Goal: Information Seeking & Learning: Learn about a topic

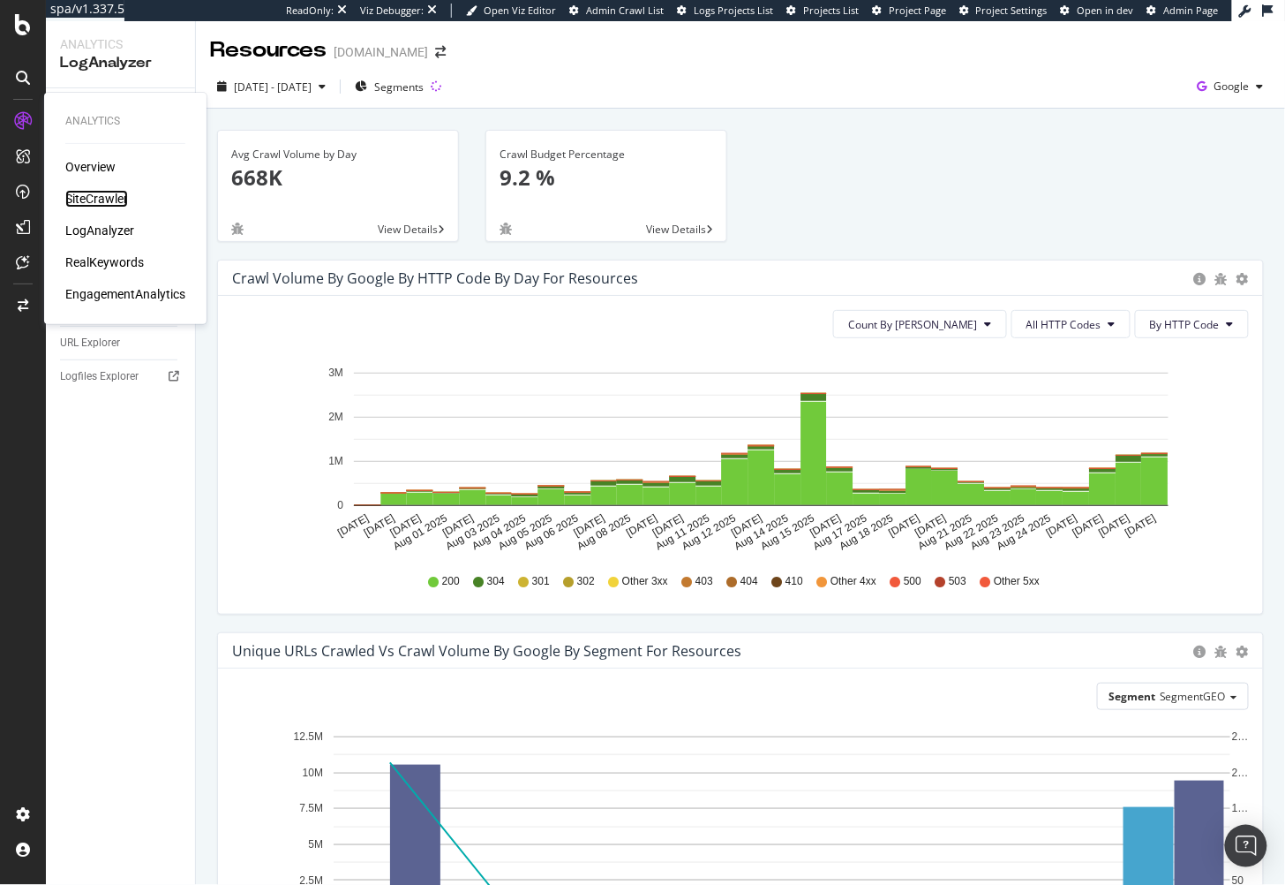
drag, startPoint x: 99, startPoint y: 197, endPoint x: 144, endPoint y: 152, distance: 63.7
click at [99, 197] on div "SiteCrawler" at bounding box center [96, 199] width 63 height 18
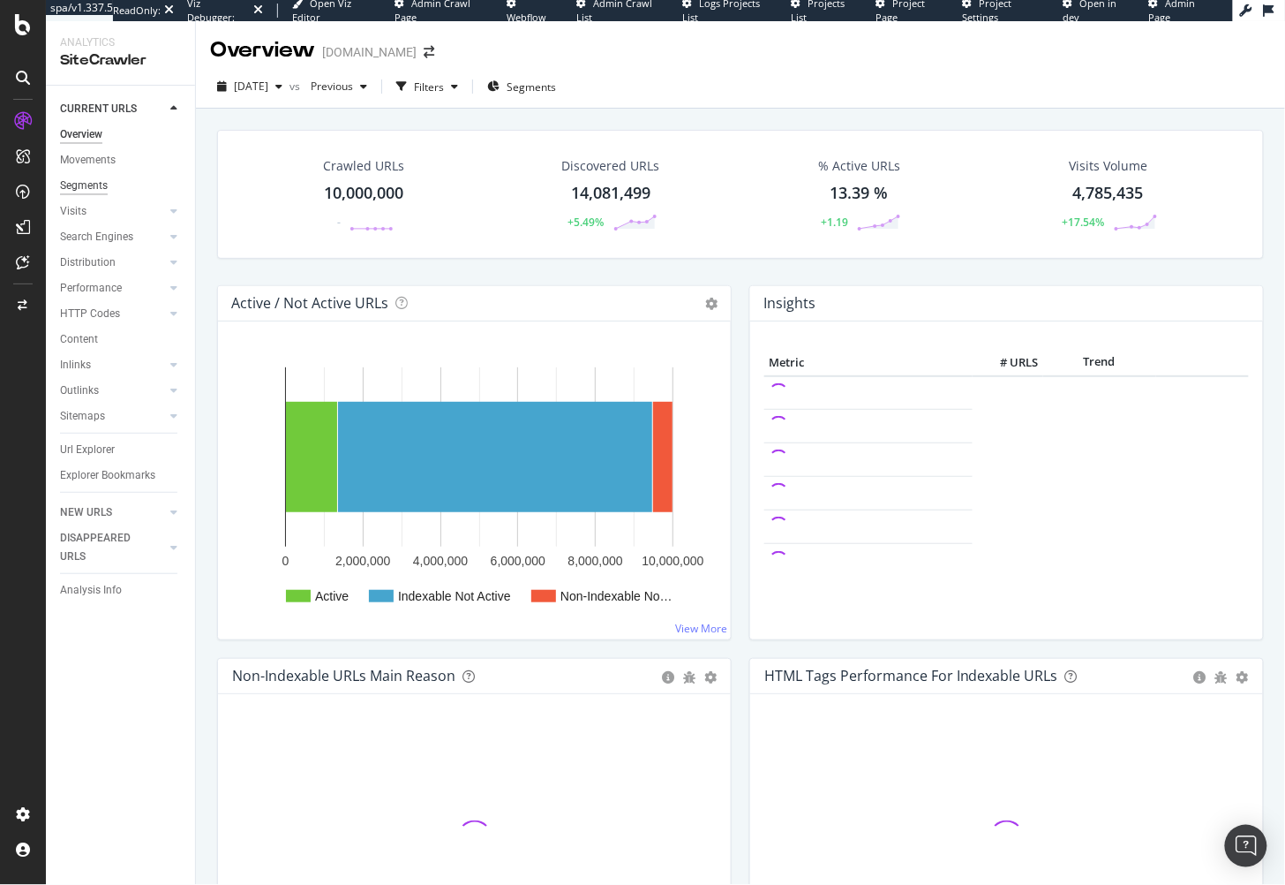
click at [73, 185] on div "Segments" at bounding box center [84, 186] width 48 height 19
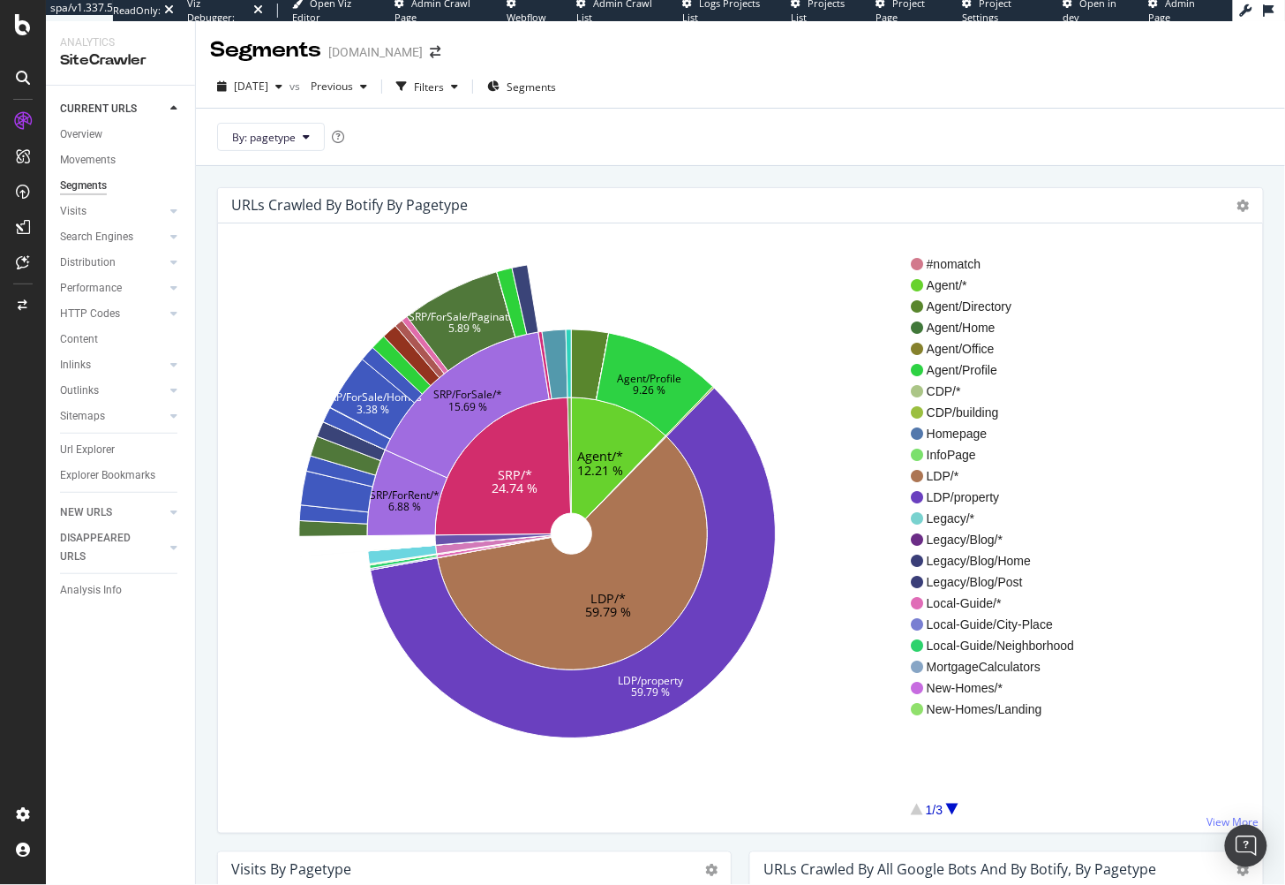
click at [532, 167] on div "URLs Crawled By Botify By pagetype Sunburst Treemap Table Expand Export as CSV …" at bounding box center [740, 597] width 1089 height 863
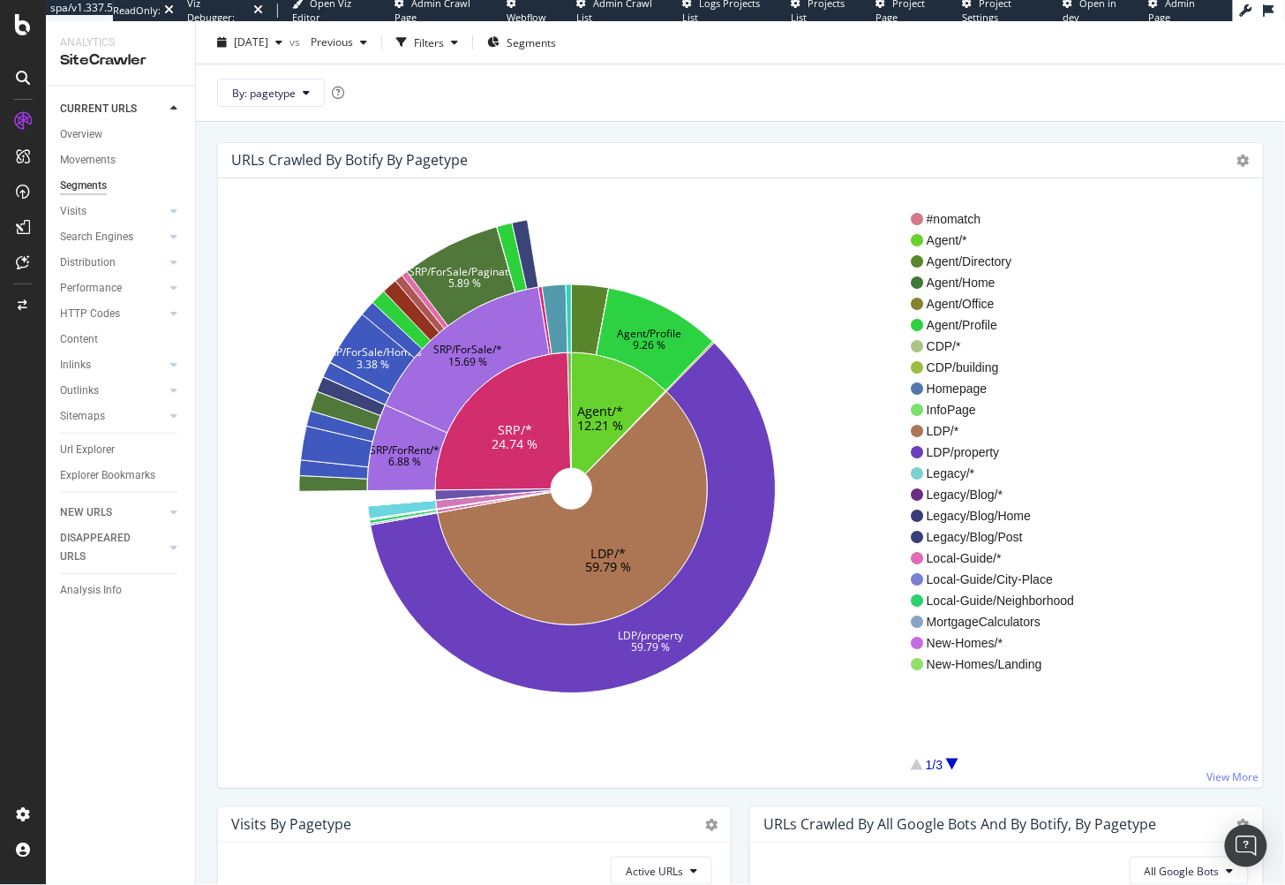
scroll to position [44, 0]
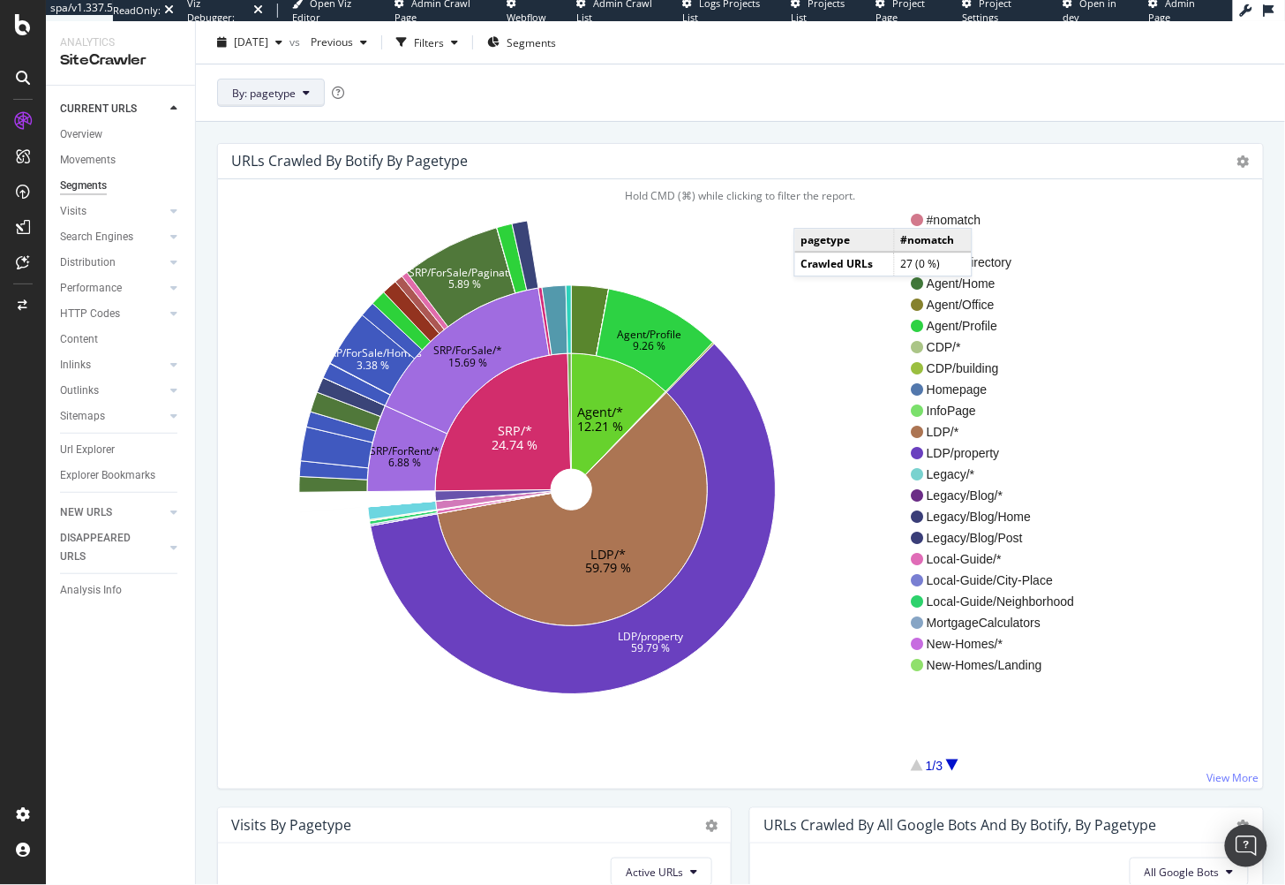
click at [305, 102] on button "By: pagetype" at bounding box center [271, 93] width 108 height 28
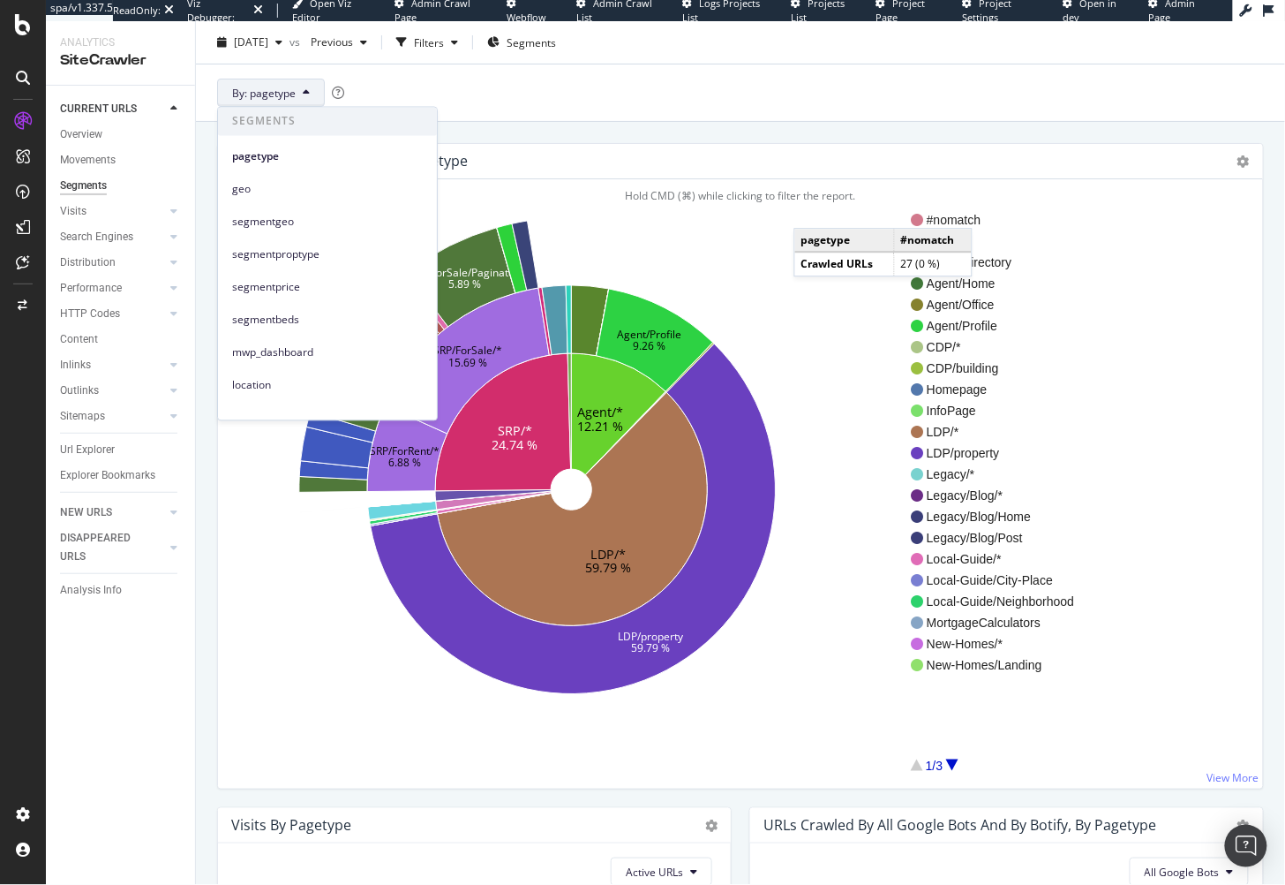
click at [319, 191] on span "geo" at bounding box center [327, 188] width 191 height 16
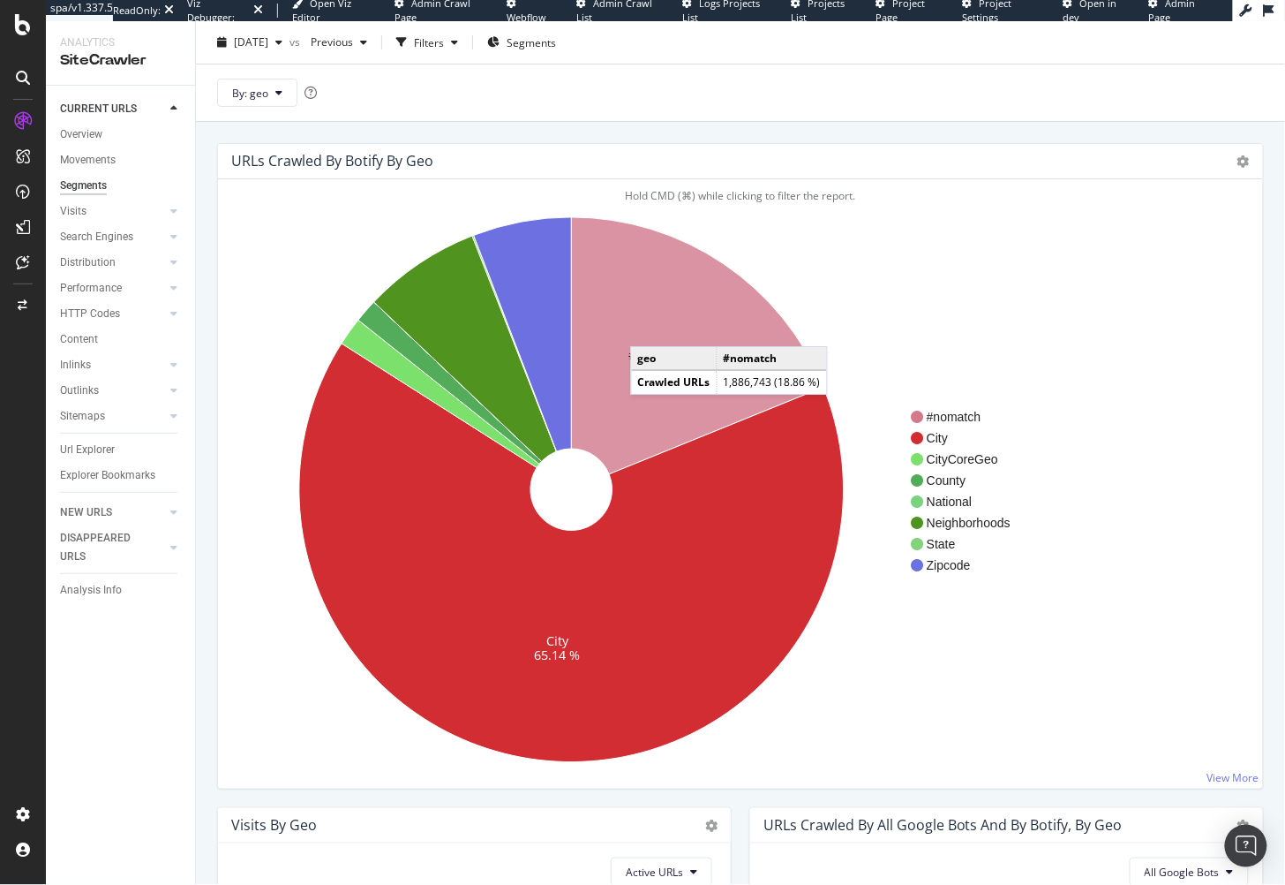
click at [648, 328] on icon at bounding box center [698, 345] width 252 height 257
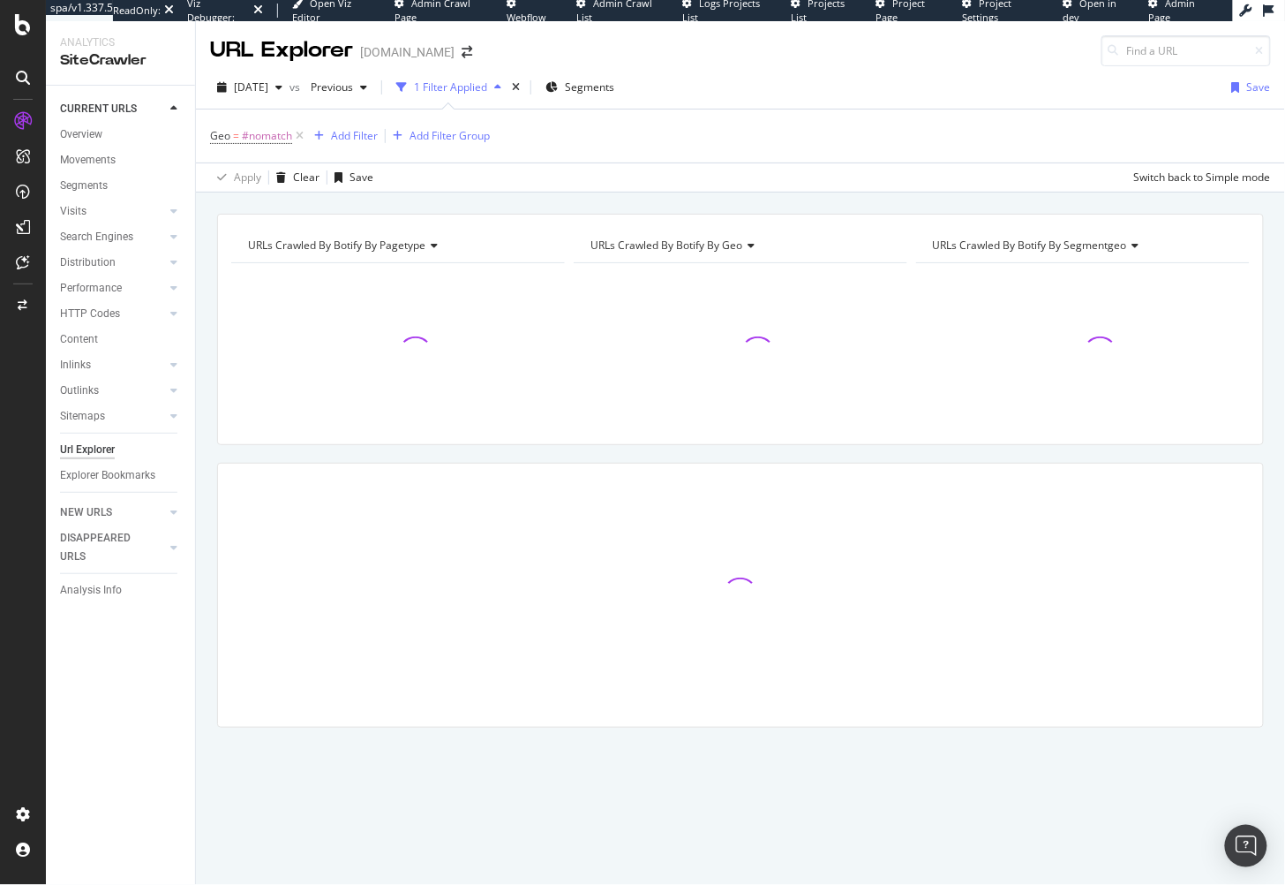
click at [641, 195] on div "URLs Crawled By Botify By pagetype Chart (by Value) Table Expand Export as CSV …" at bounding box center [740, 213] width 1089 height 42
click at [347, 201] on div "URLs Crawled By Botify By pagetype Chart (by Value) Table Expand Export as CSV …" at bounding box center [740, 213] width 1089 height 42
